Goal: Information Seeking & Learning: Learn about a topic

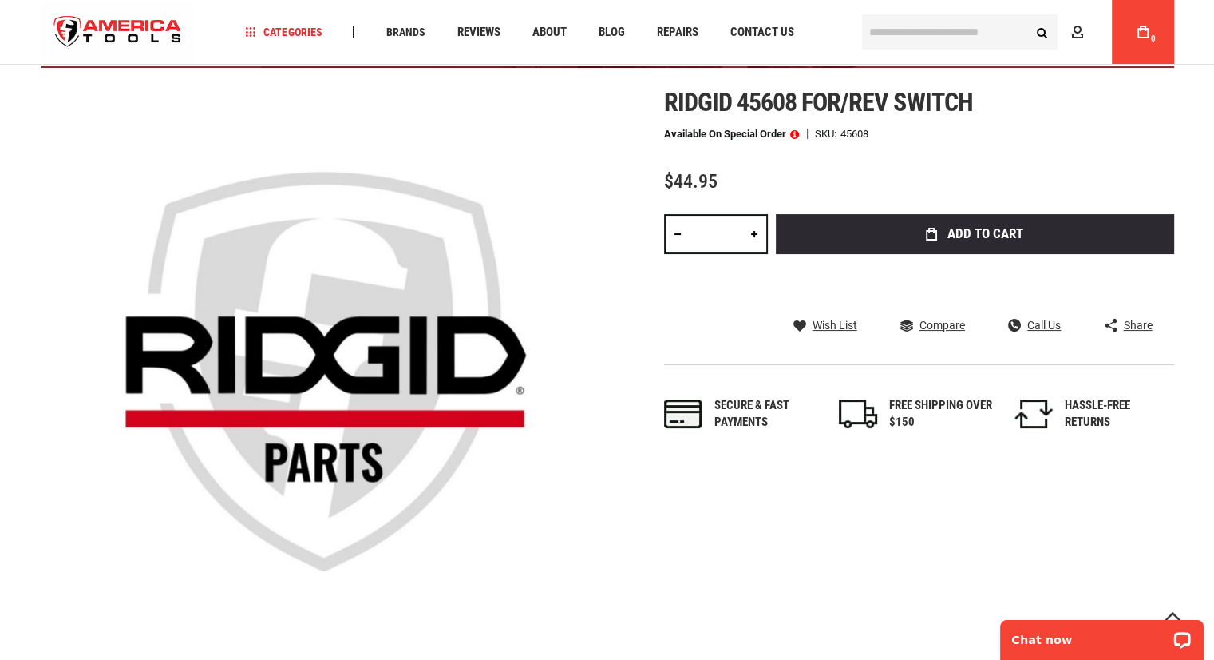
scroll to position [160, 0]
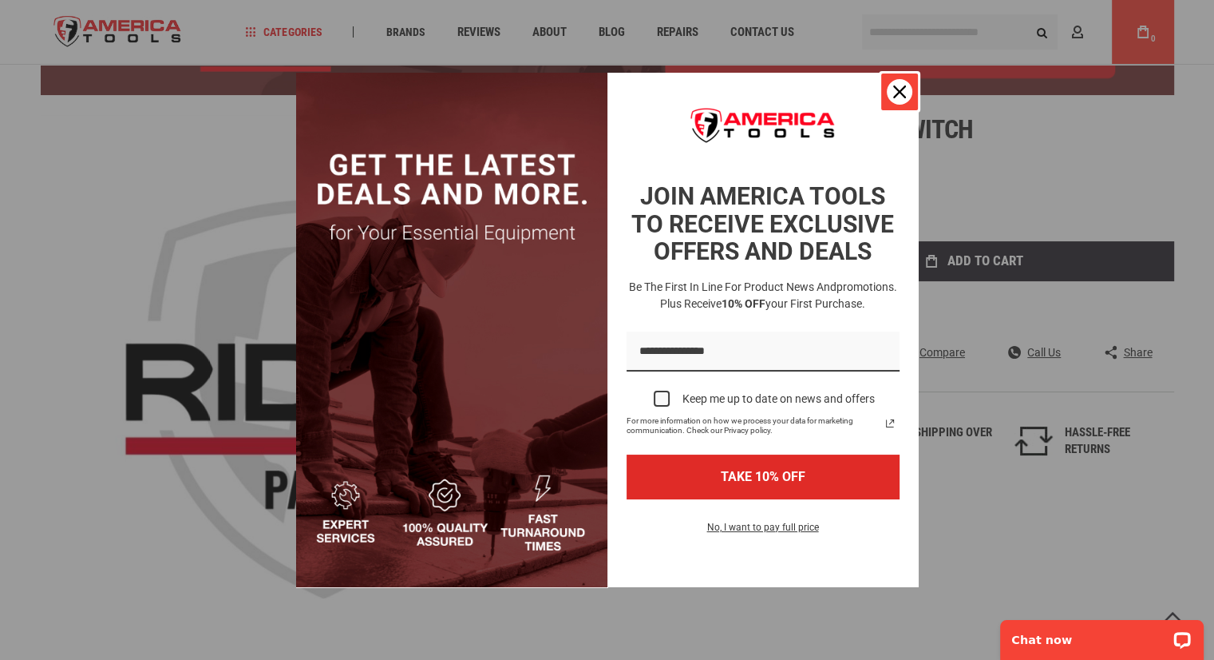
click at [898, 93] on icon "close icon" at bounding box center [899, 91] width 13 height 13
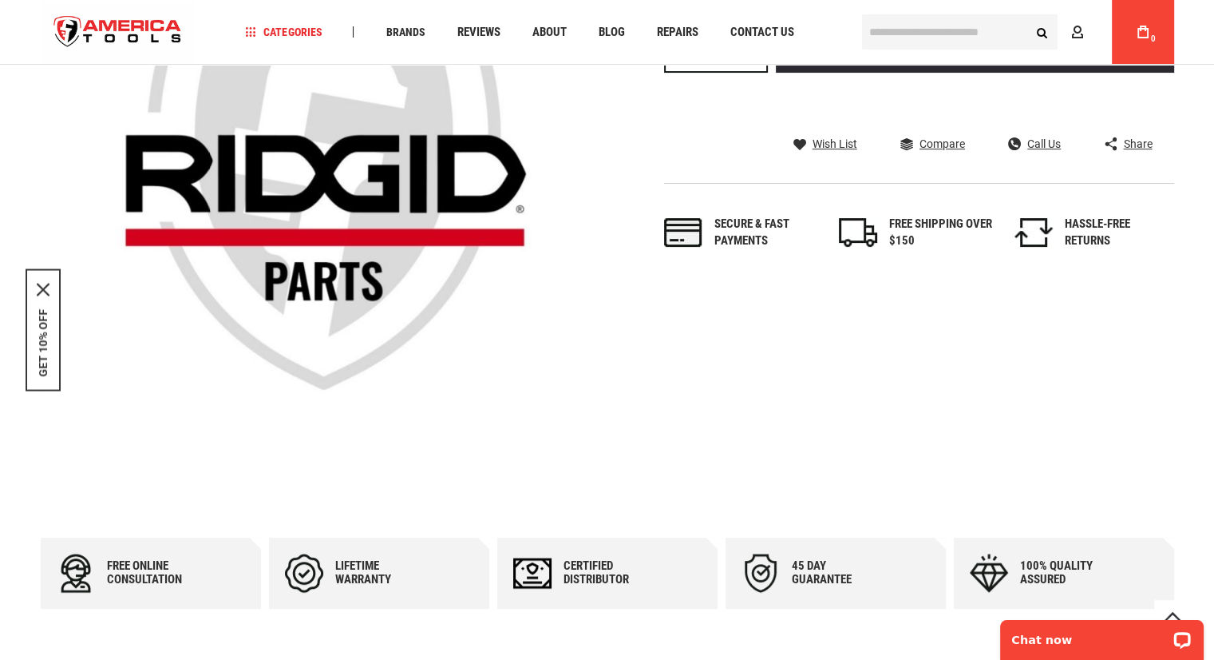
scroll to position [0, 0]
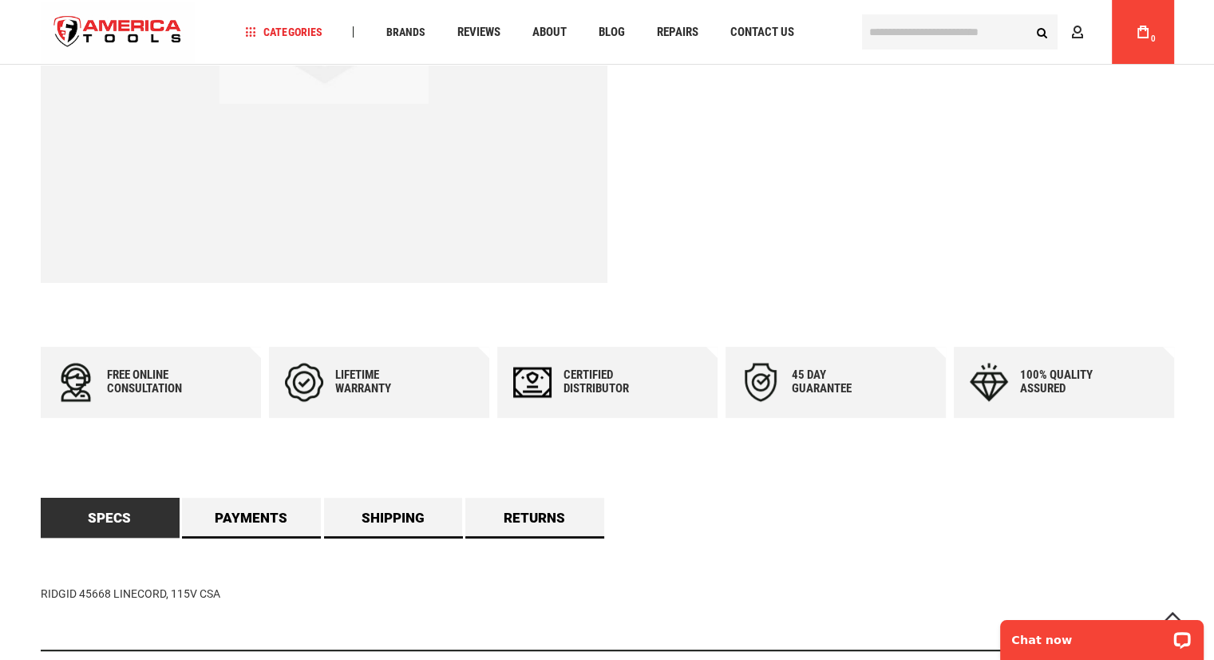
scroll to position [719, 0]
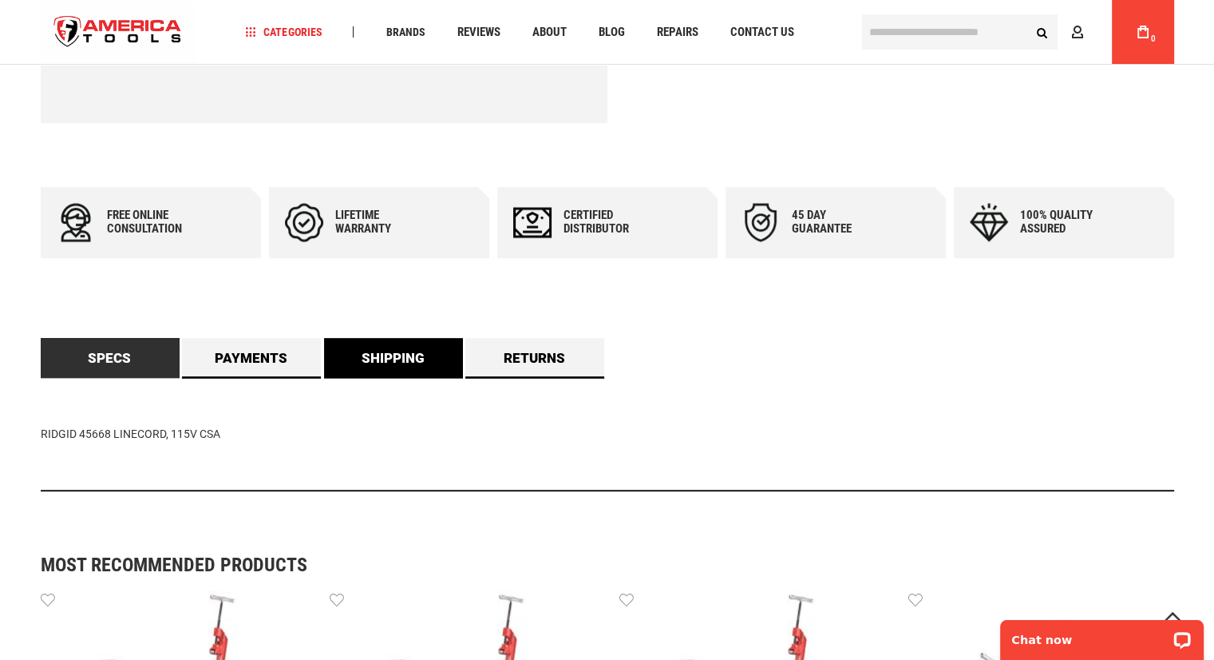
click at [402, 348] on link "Shipping" at bounding box center [393, 358] width 139 height 40
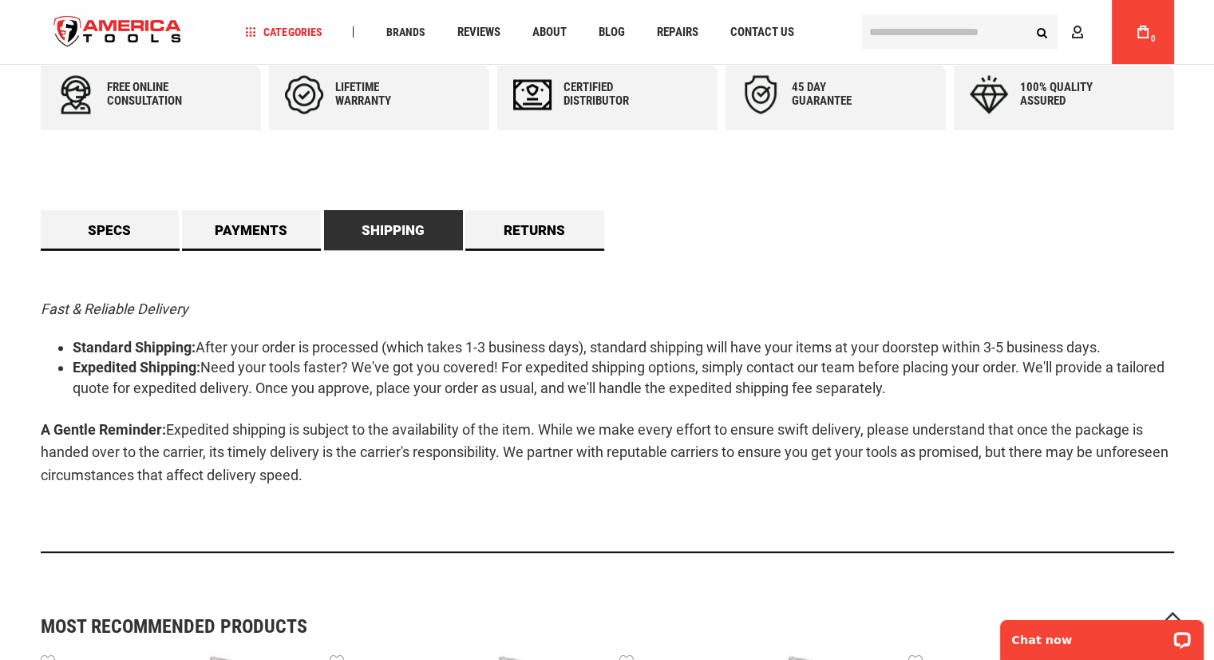
scroll to position [798, 0]
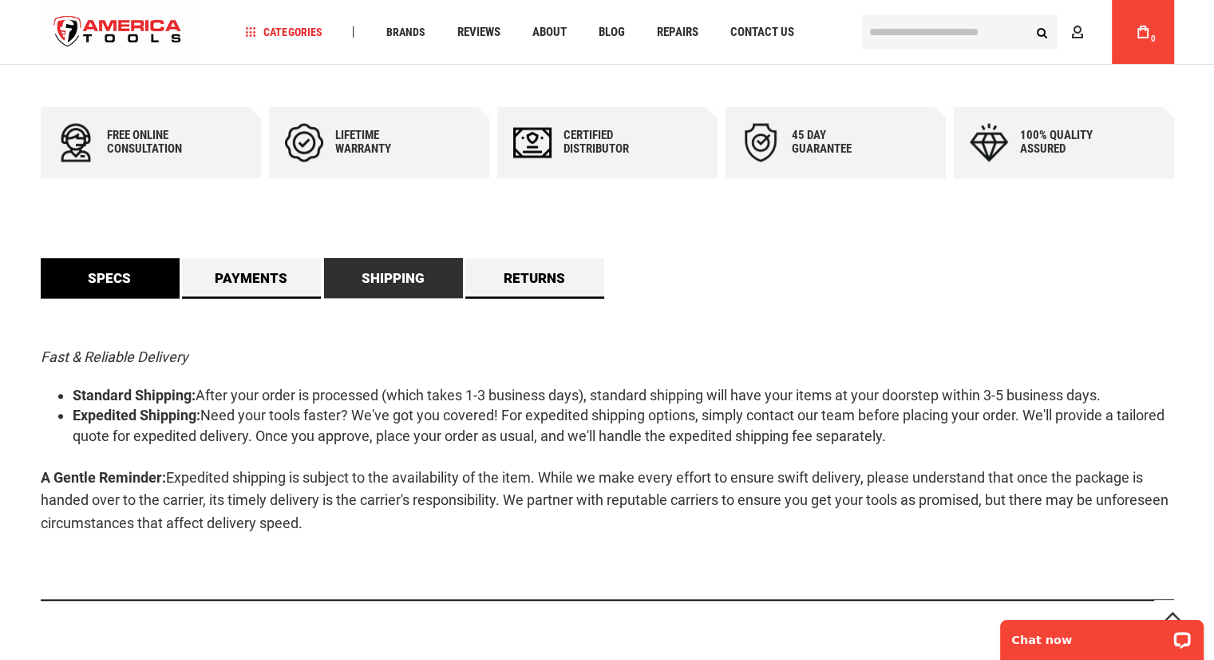
click at [91, 275] on link "Specs" at bounding box center [110, 278] width 139 height 40
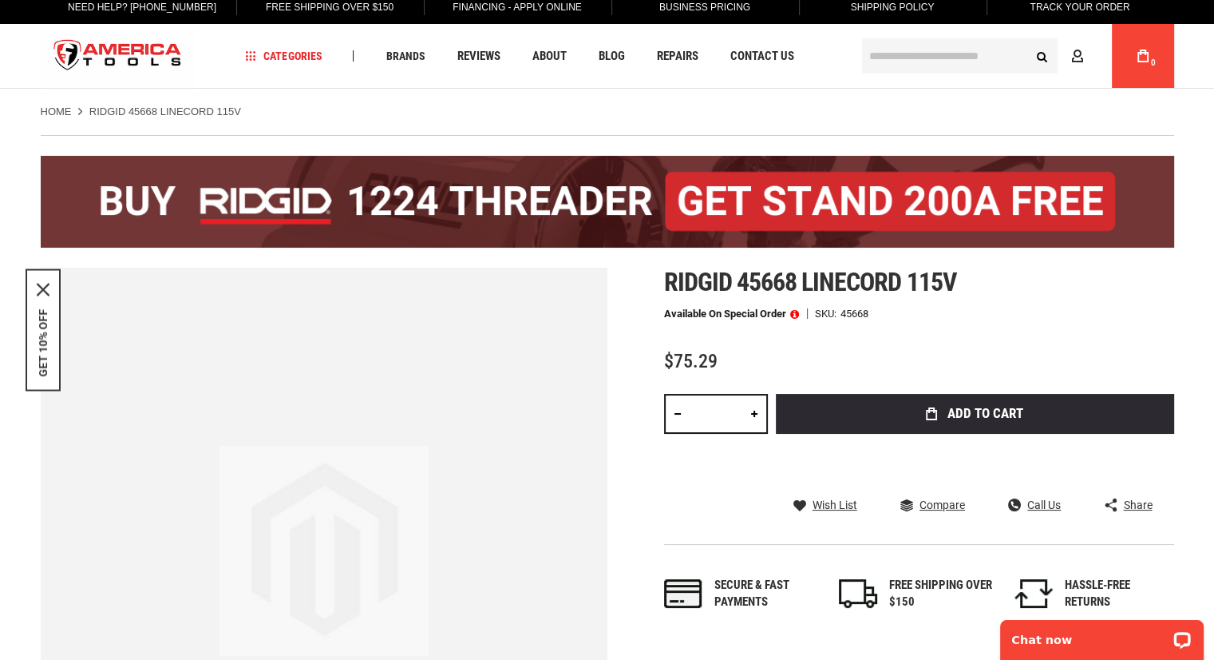
scroll to position [0, 0]
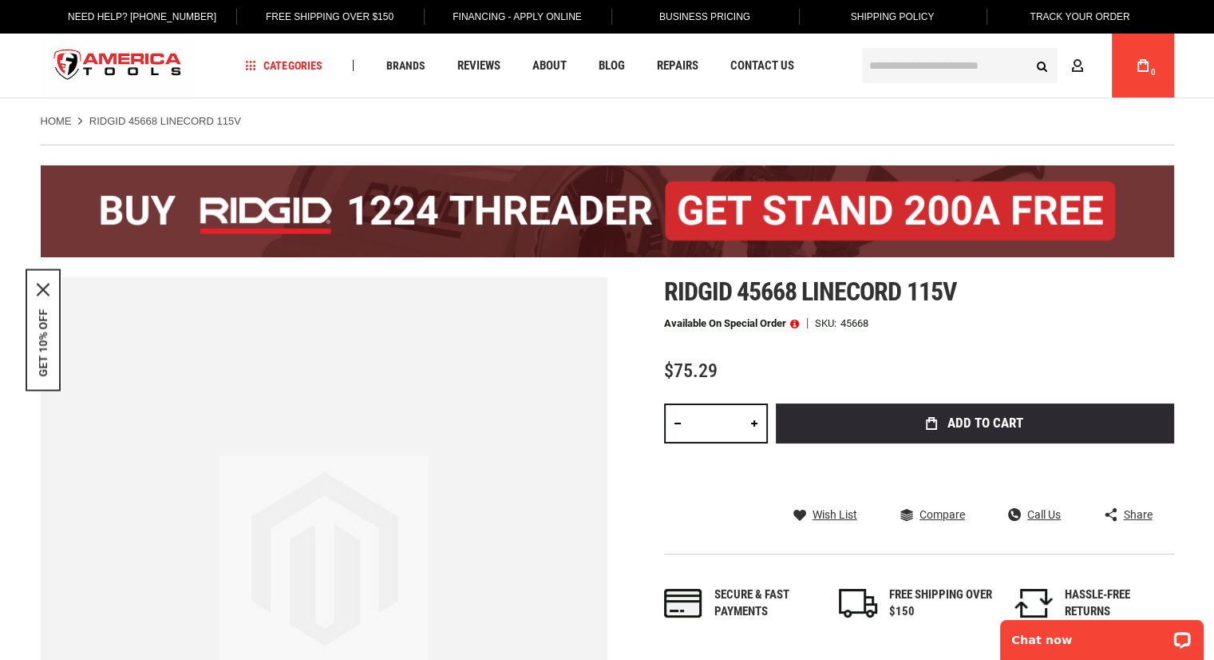
click at [796, 320] on span at bounding box center [794, 323] width 9 height 11
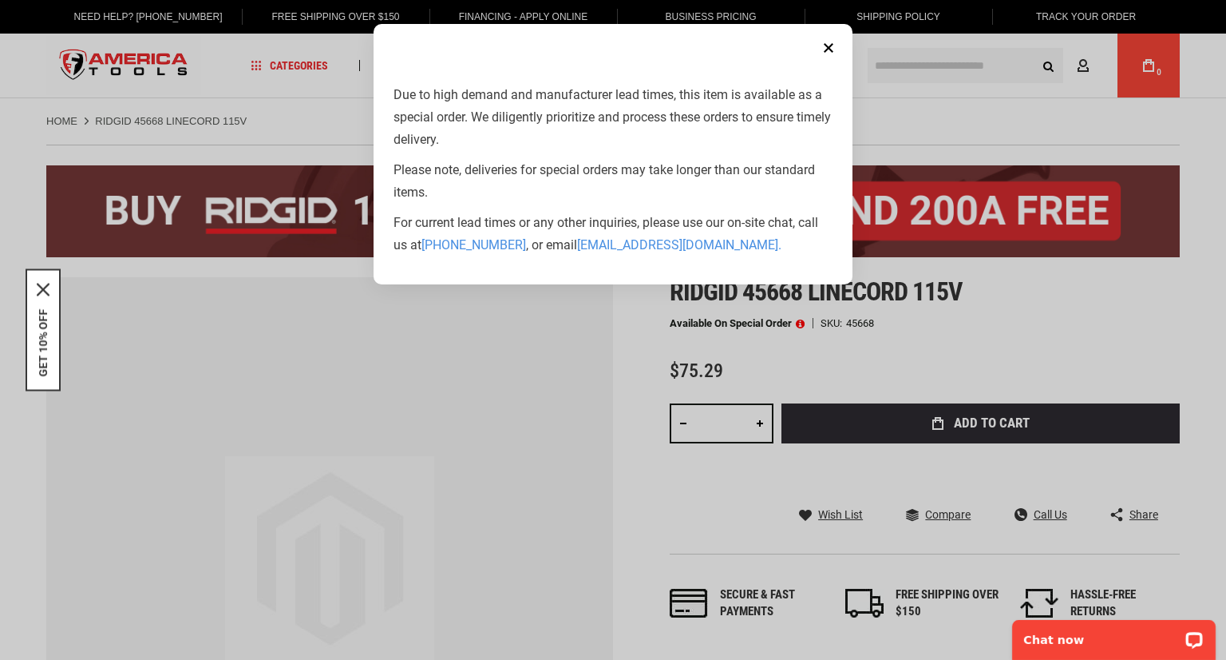
click at [827, 48] on button "Close" at bounding box center [829, 48] width 32 height 32
